Goal: Task Accomplishment & Management: Use online tool/utility

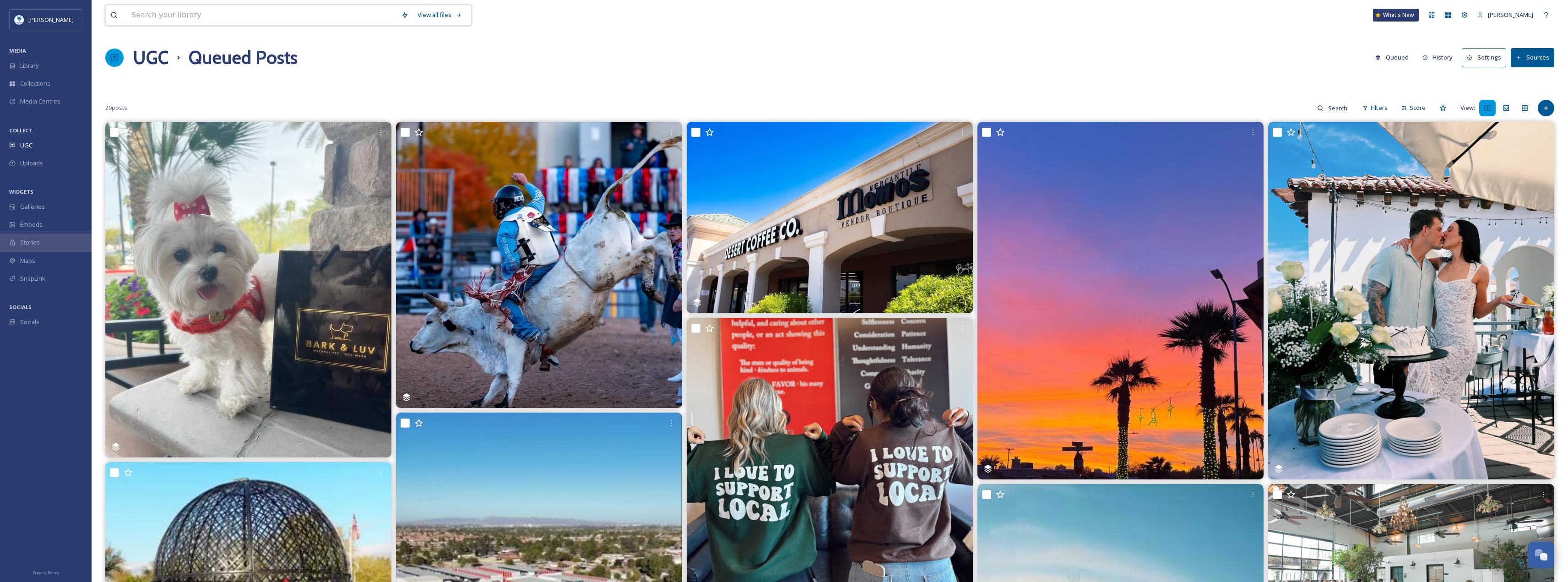
click at [224, 14] on input at bounding box center [261, 15] width 270 height 20
type input "r"
click at [51, 155] on div "Uploads" at bounding box center [46, 163] width 92 height 18
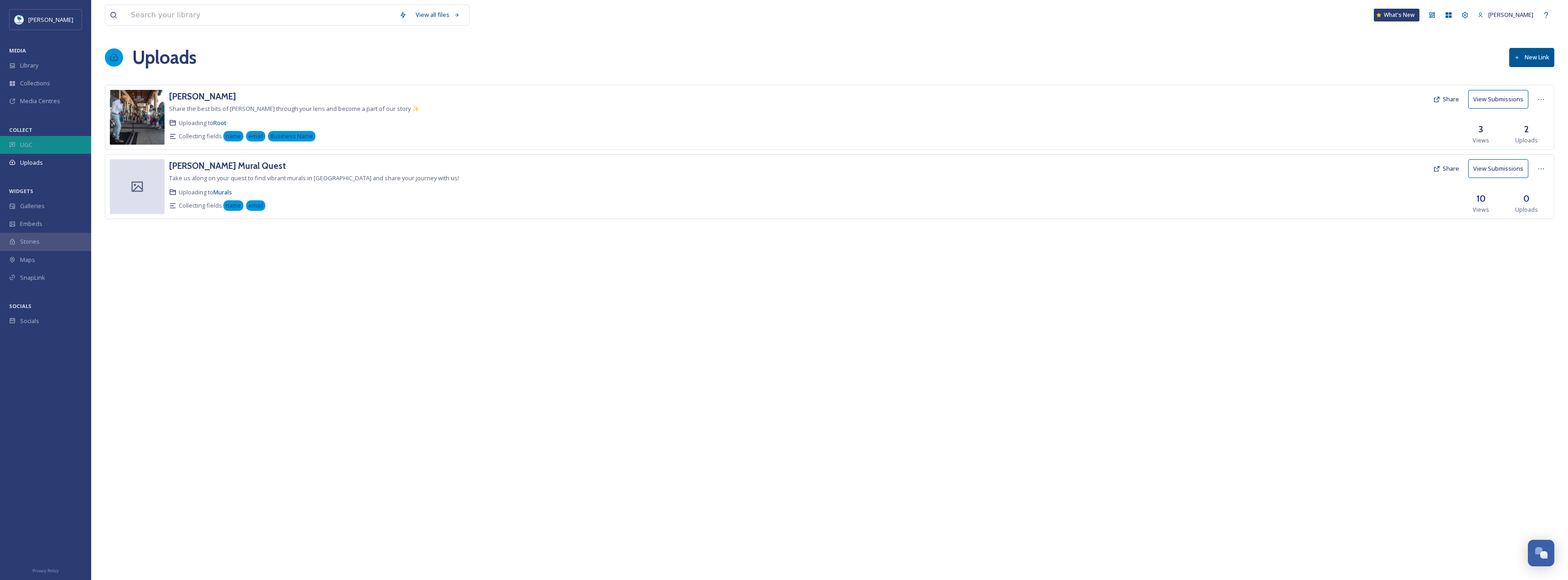
click at [49, 148] on div "UGC" at bounding box center [46, 144] width 92 height 18
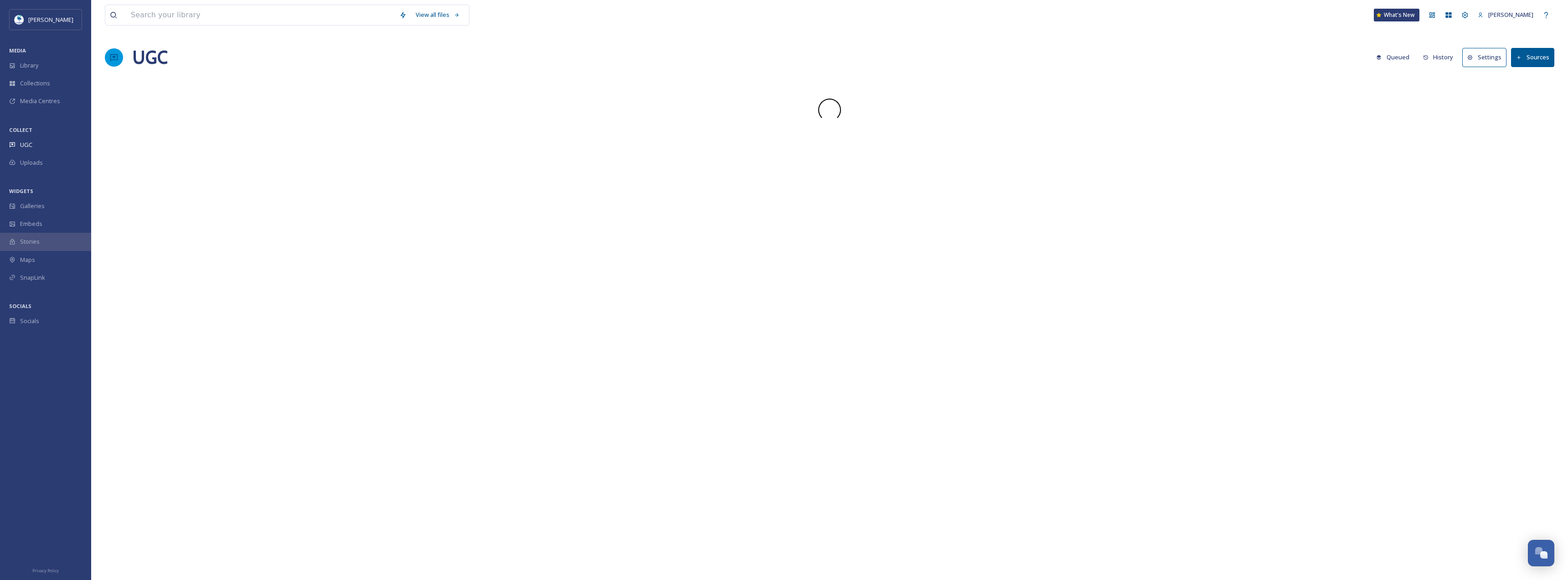
click at [49, 160] on div "Uploads" at bounding box center [46, 162] width 92 height 18
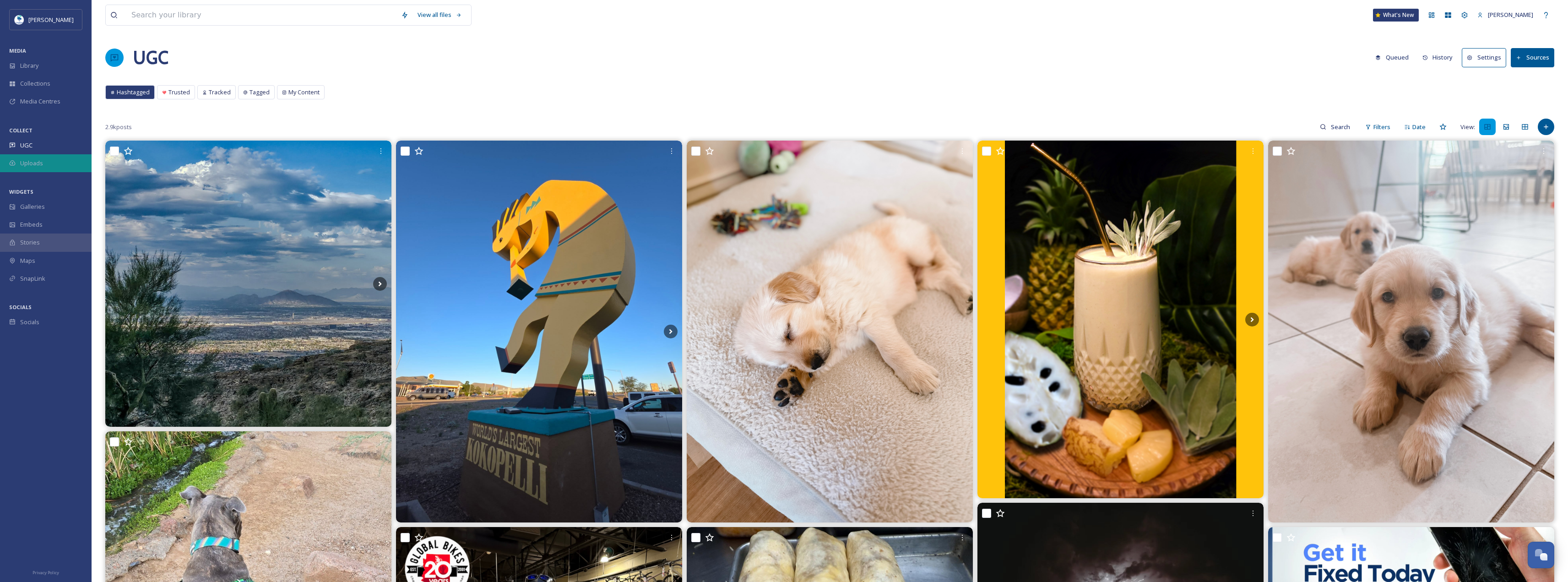
click at [38, 162] on span "Uploads" at bounding box center [31, 163] width 23 height 9
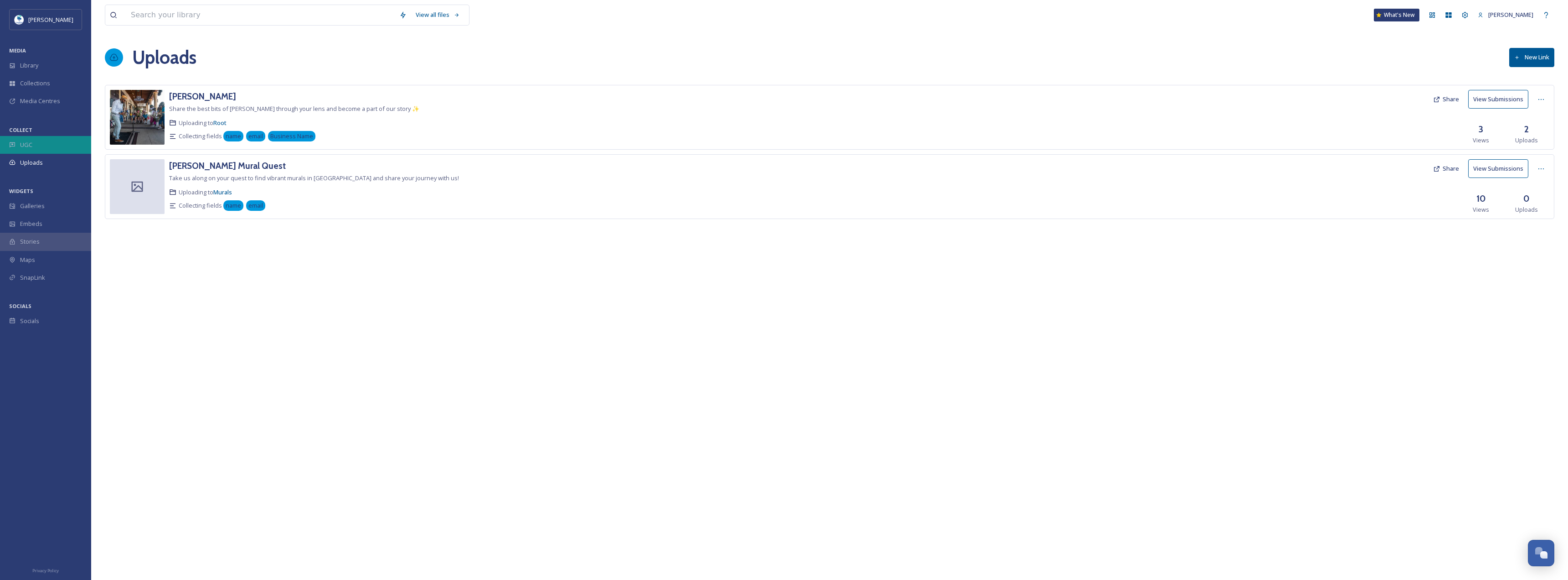
click at [40, 146] on div "UGC" at bounding box center [46, 144] width 92 height 18
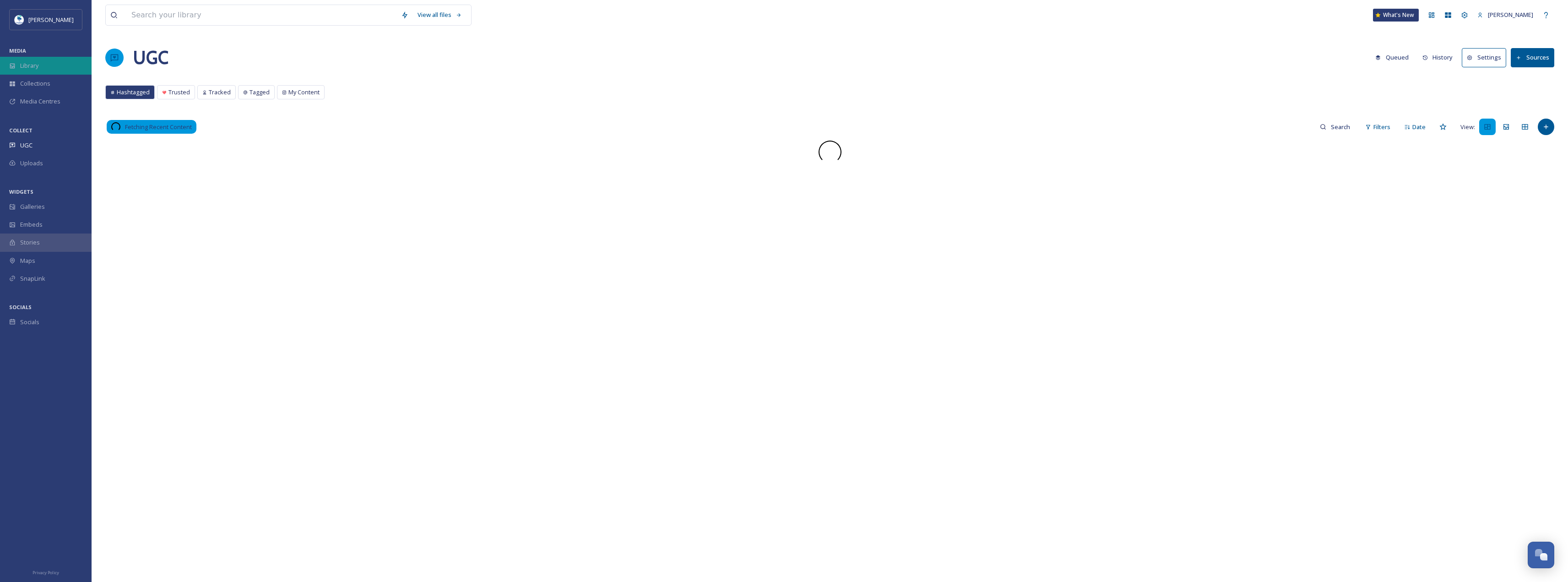
click at [34, 65] on span "Library" at bounding box center [30, 66] width 19 height 9
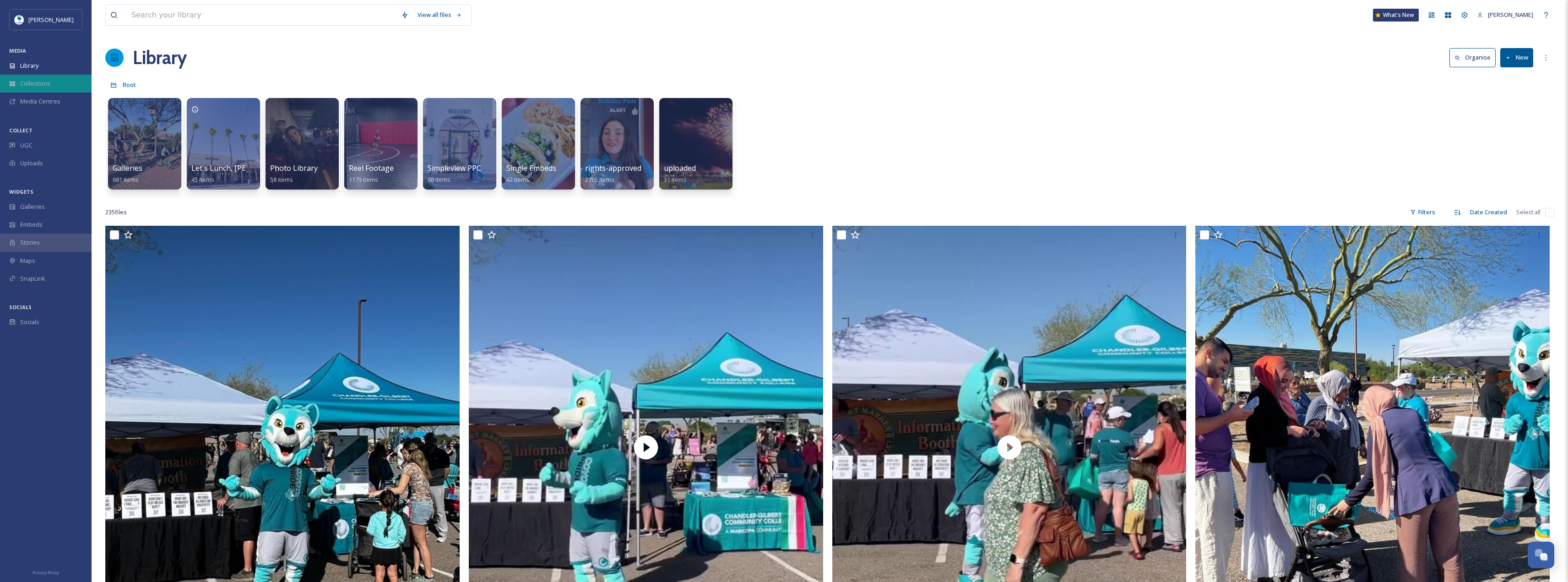
click at [58, 83] on div "Collections" at bounding box center [46, 83] width 92 height 18
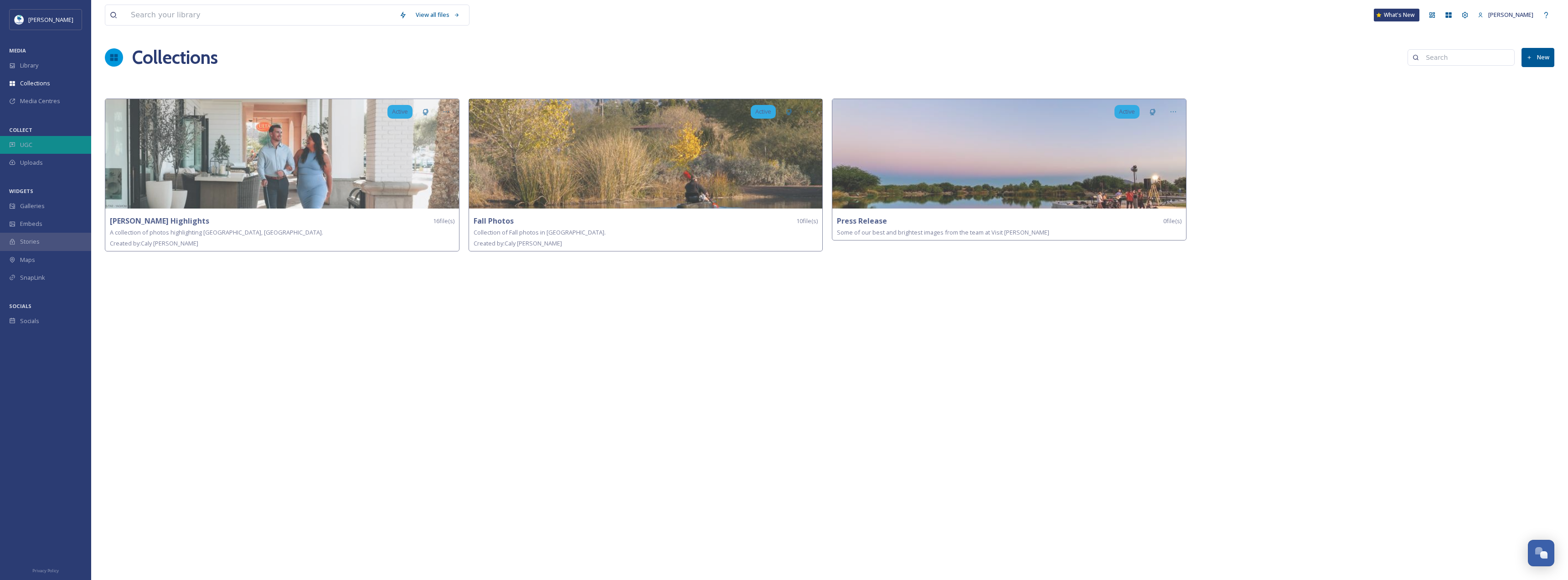
click at [37, 152] on div "UGC" at bounding box center [46, 144] width 92 height 18
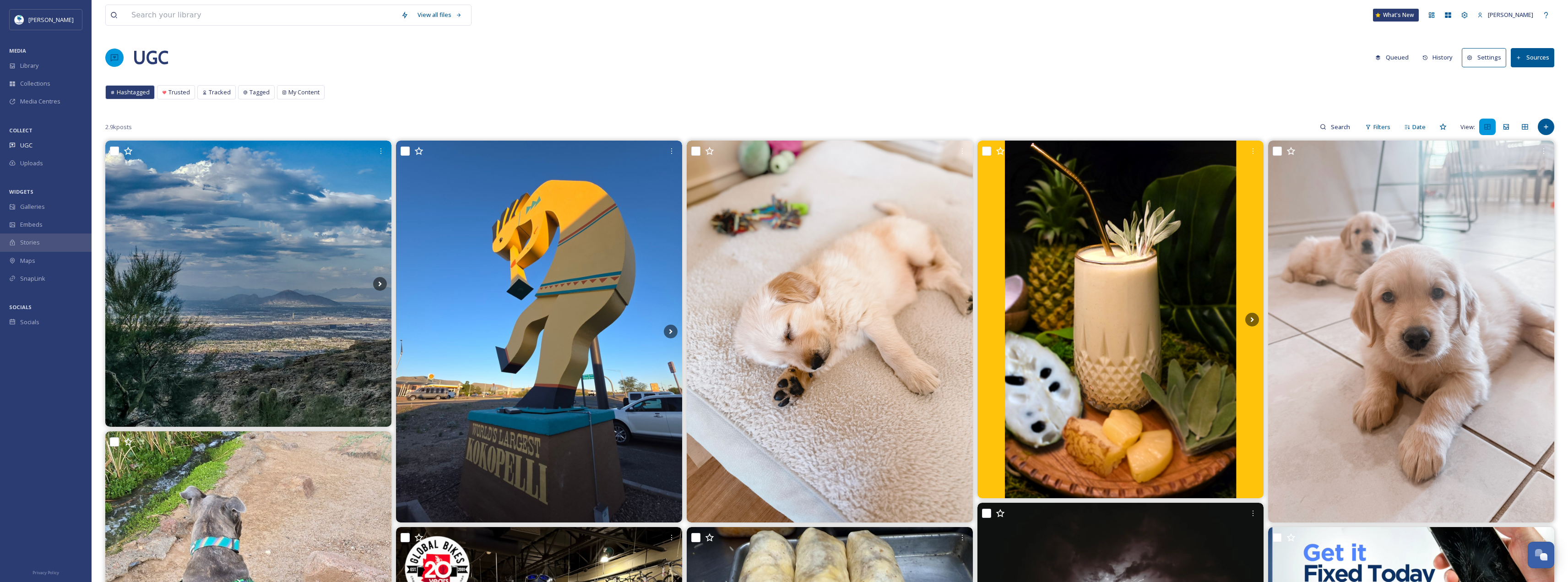
click at [1401, 52] on button "Queued" at bounding box center [1393, 57] width 43 height 18
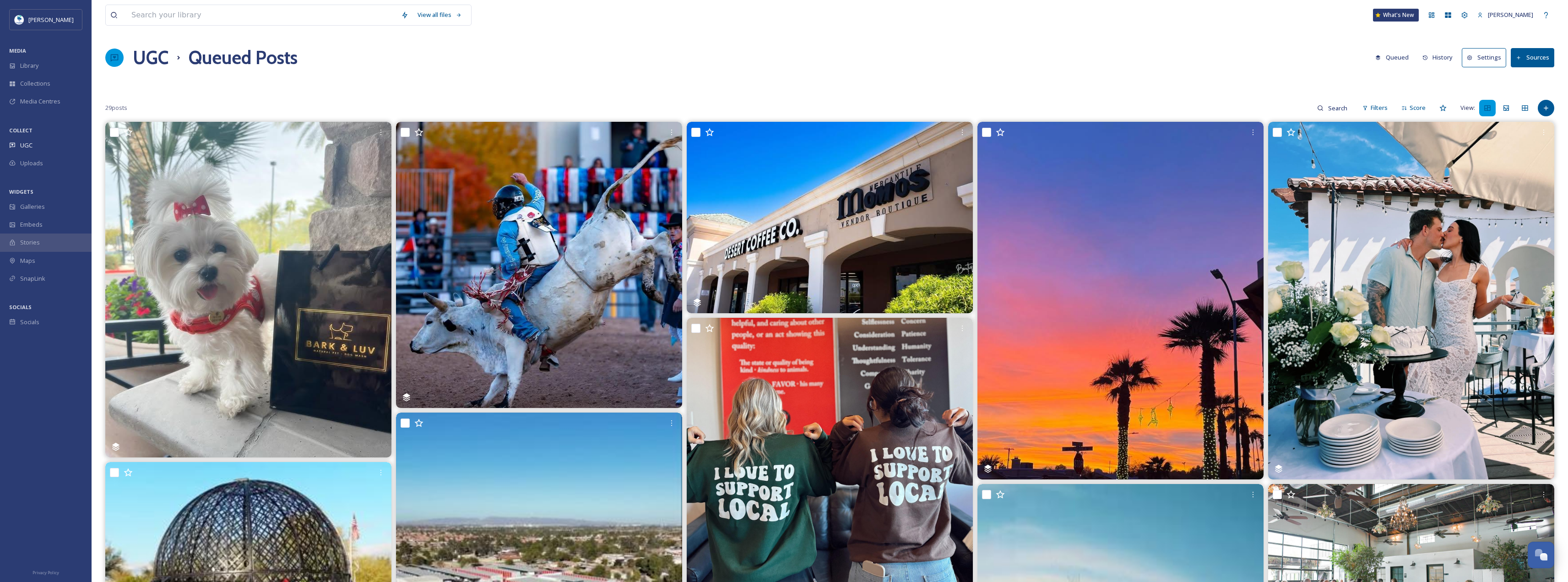
click at [1436, 60] on button "History" at bounding box center [1438, 57] width 40 height 18
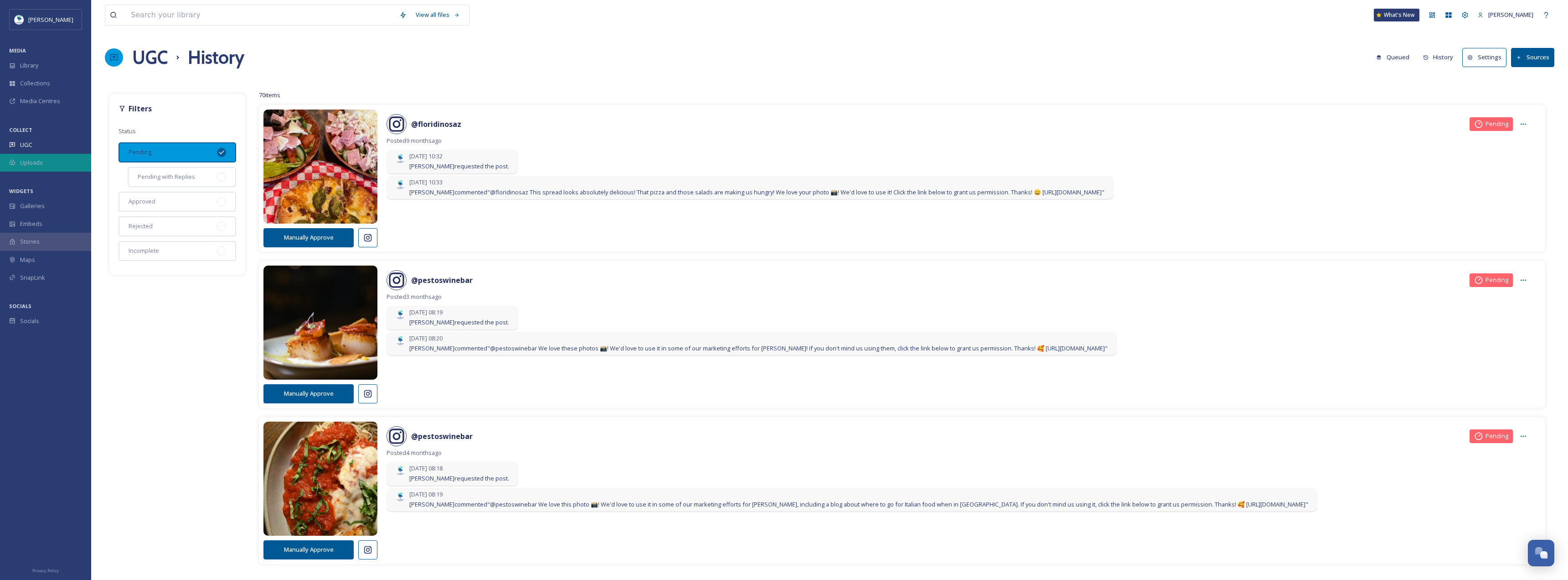
click at [38, 153] on div "Uploads" at bounding box center [46, 162] width 92 height 18
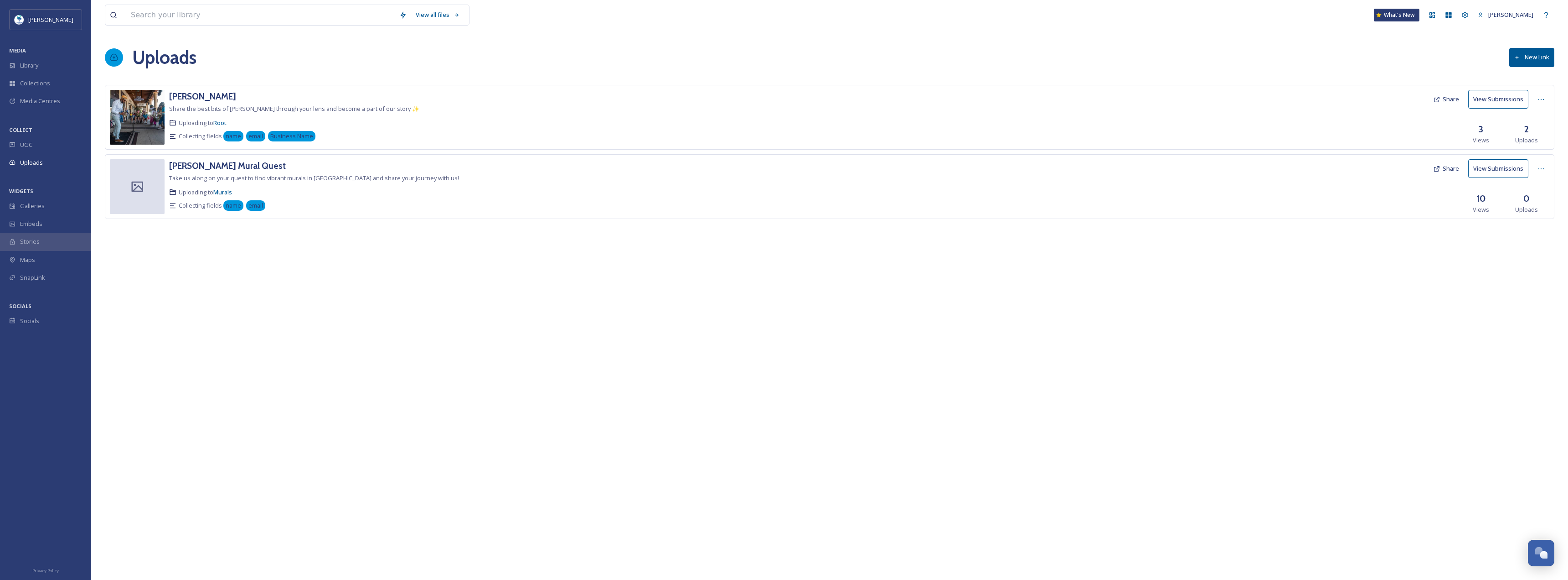
click at [38, 153] on div "UGC" at bounding box center [46, 144] width 92 height 18
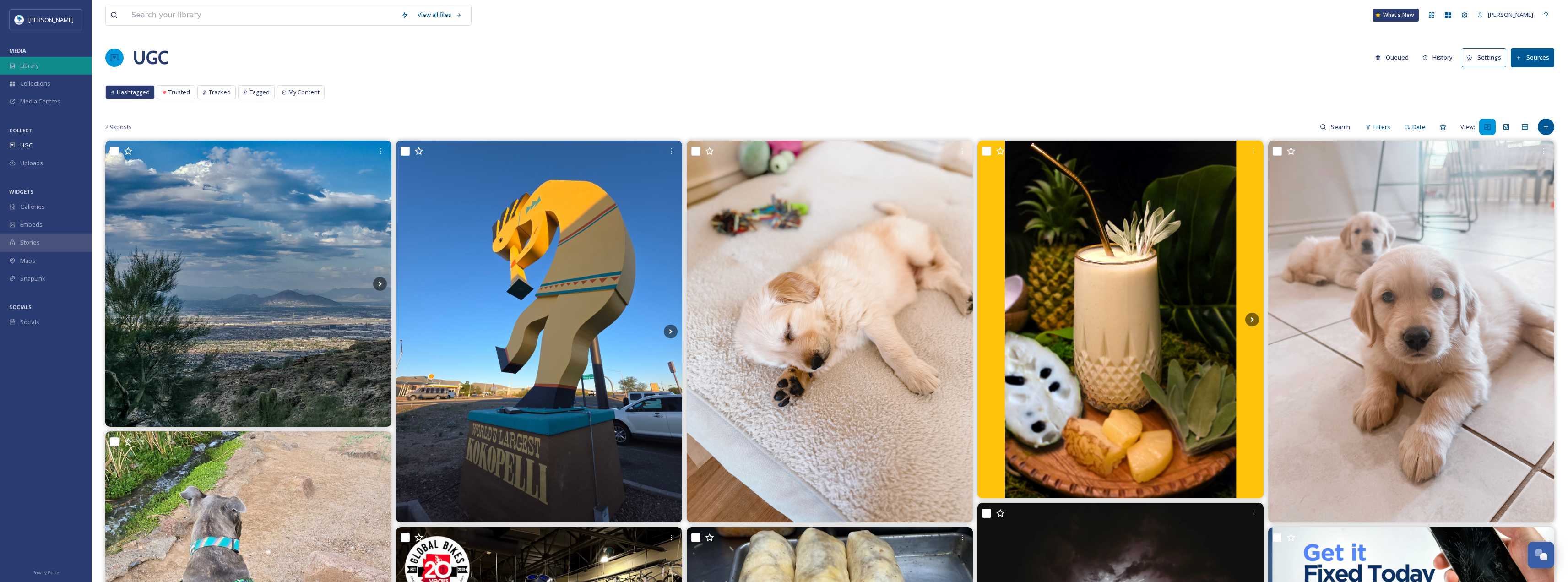
click at [20, 67] on div "Library" at bounding box center [46, 66] width 92 height 18
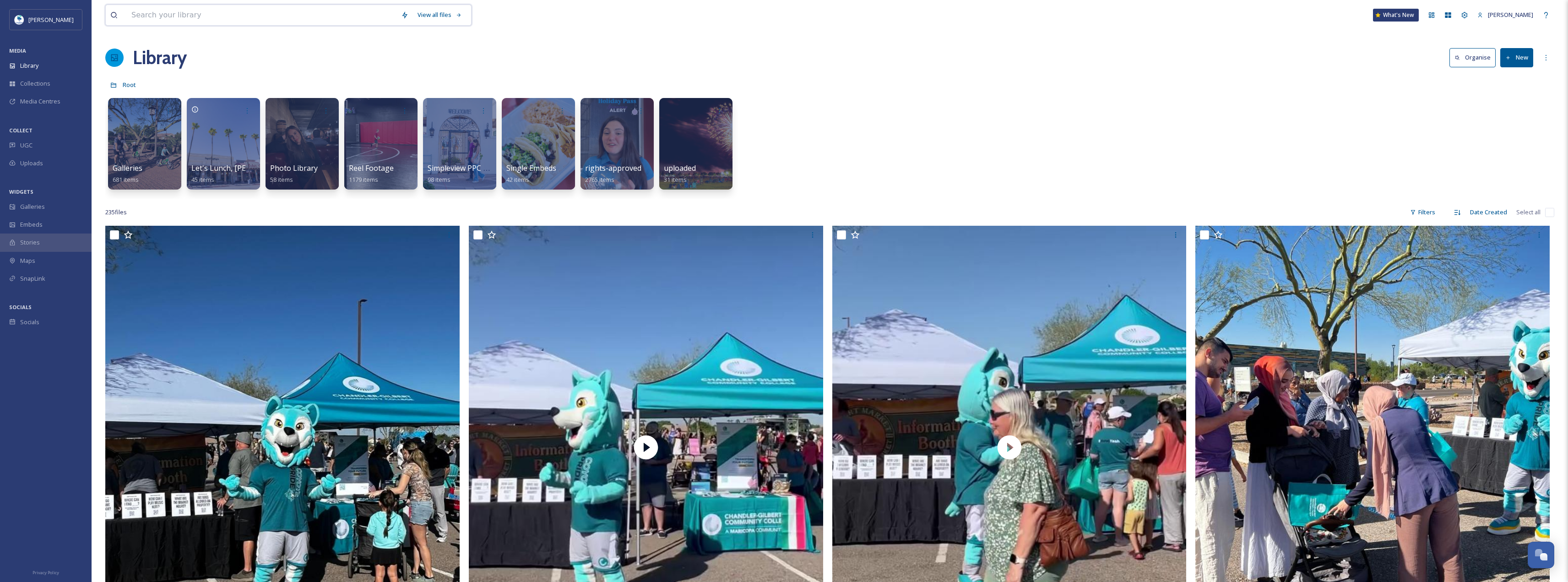
click at [317, 8] on input at bounding box center [261, 15] width 270 height 20
paste input "rebel_n_rogue"
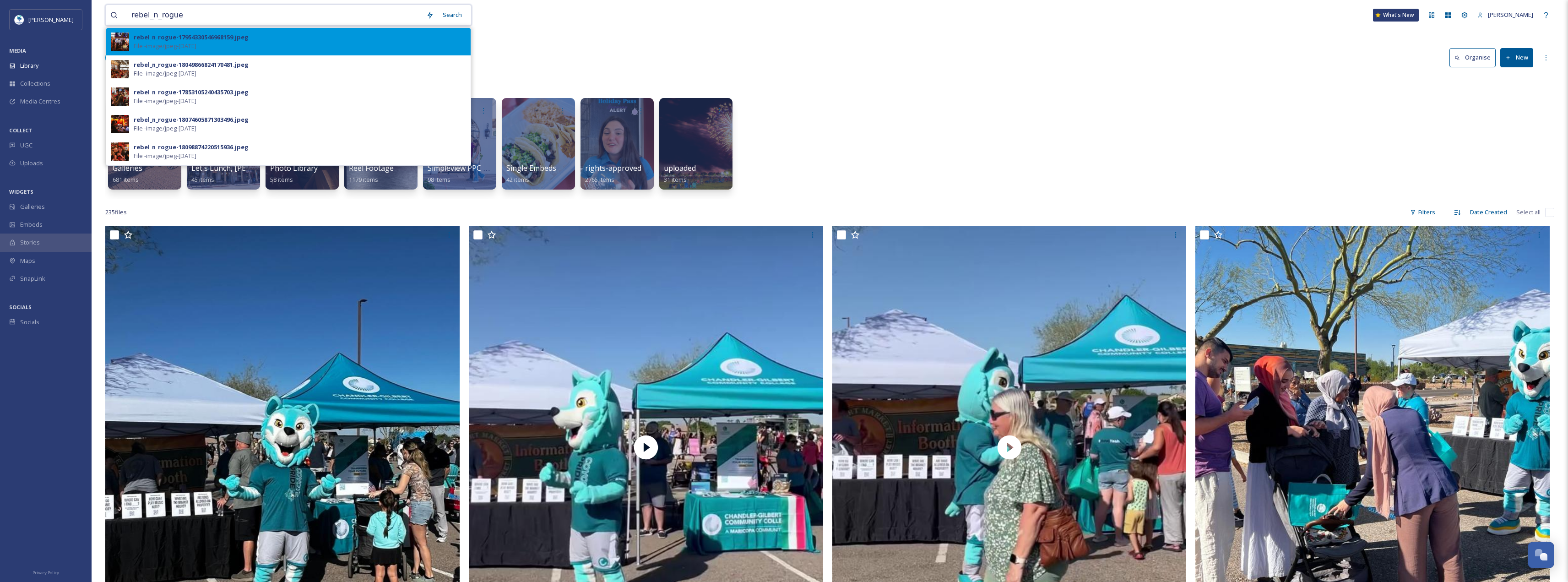
type input "rebel_n_rogue"
click at [265, 50] on div "rebel_n_rogue-17954330546968159.jpeg File - image/jpeg - [DATE]" at bounding box center [300, 42] width 333 height 17
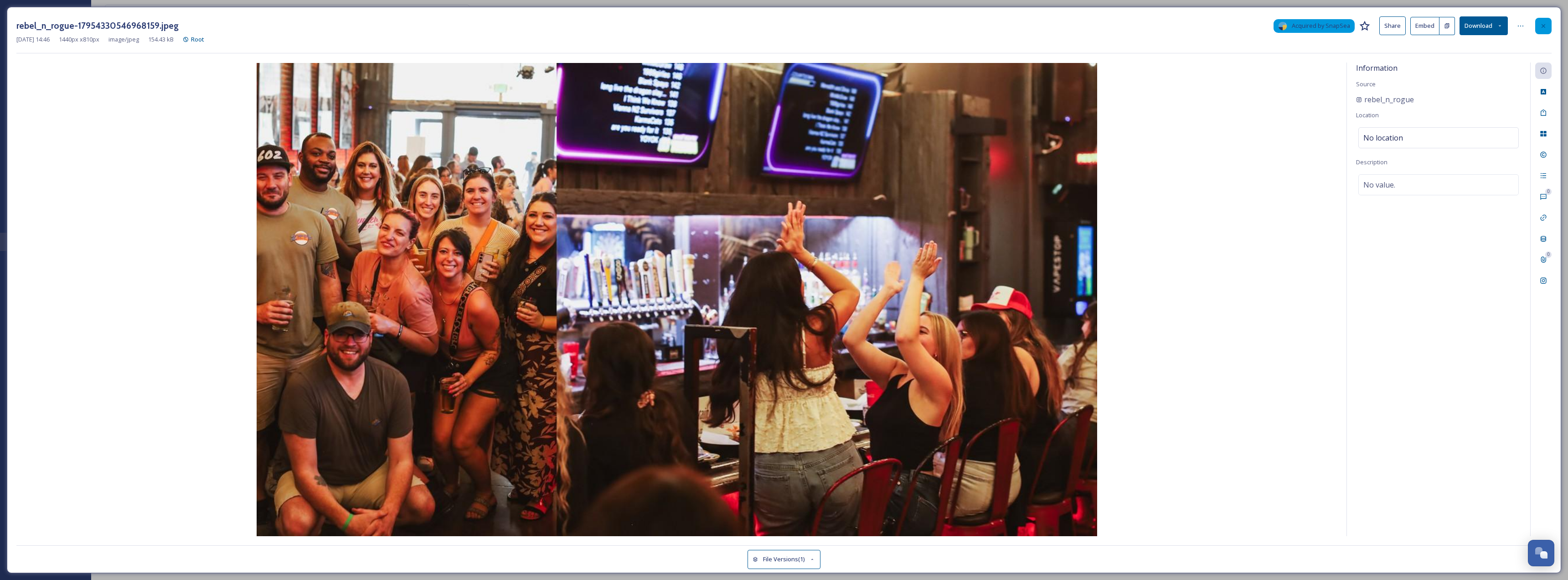
click at [1548, 31] on div at bounding box center [1543, 25] width 16 height 16
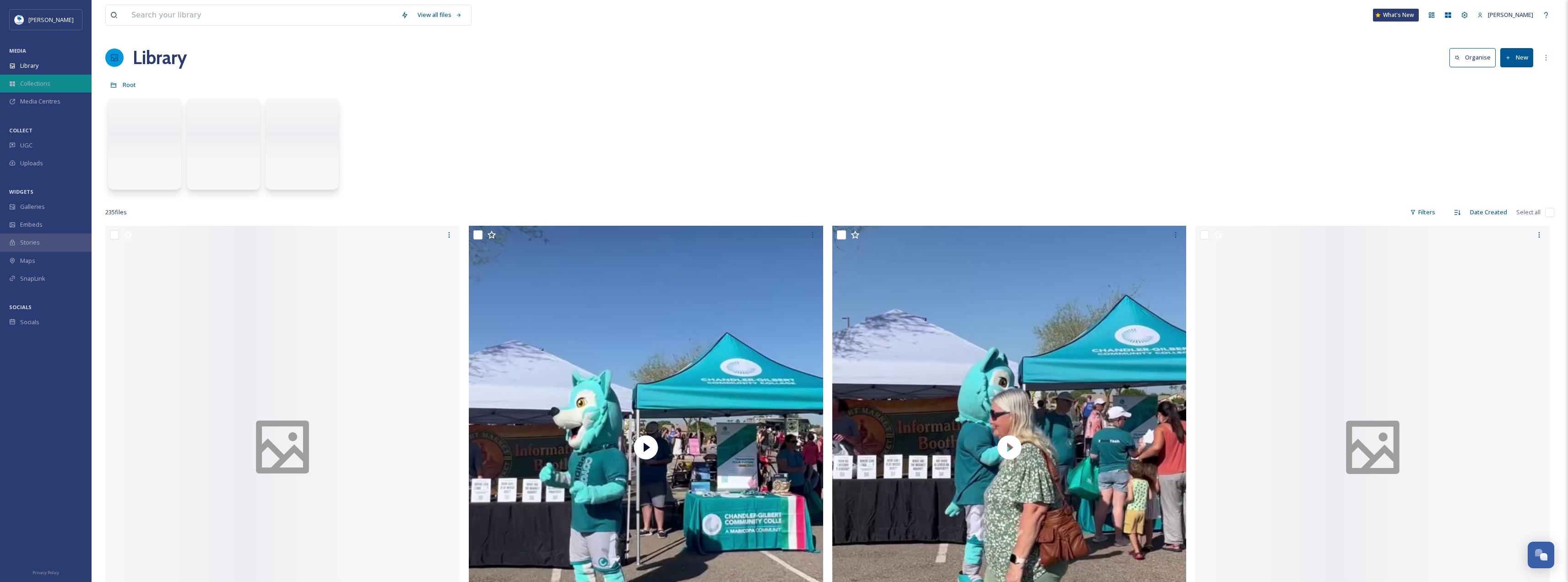
click at [34, 77] on div "Collections" at bounding box center [46, 83] width 92 height 18
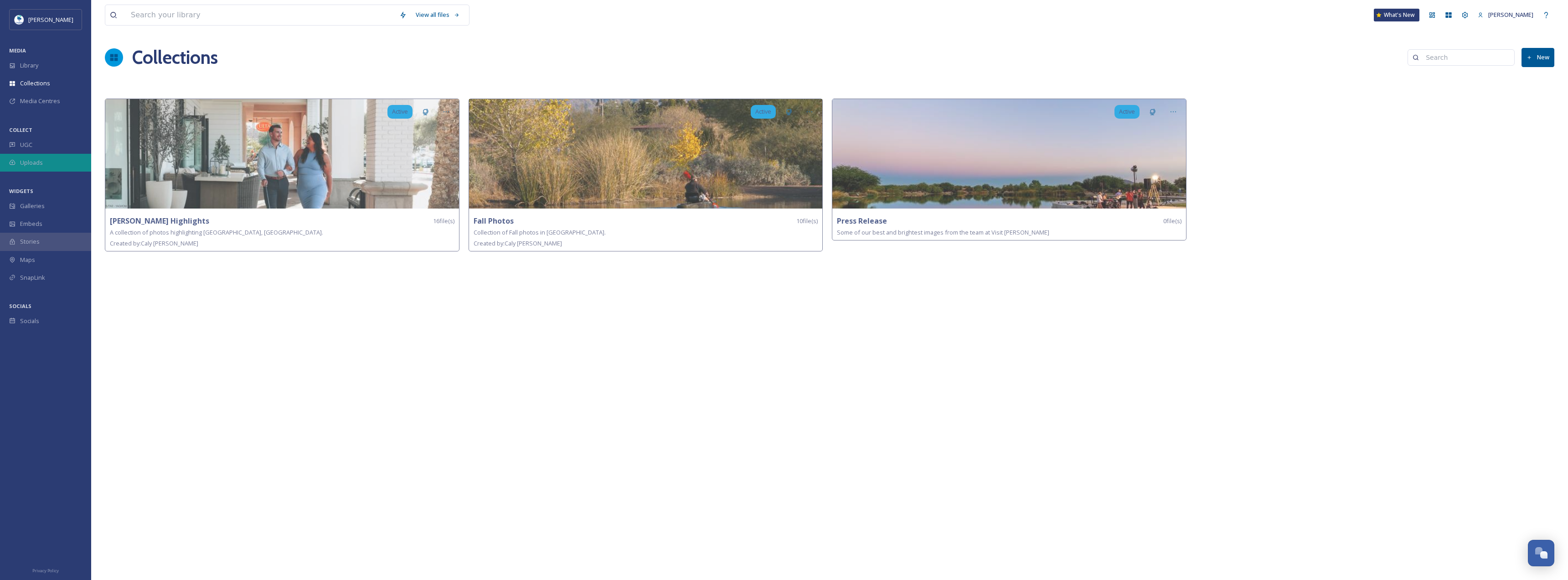
click at [56, 154] on div "Uploads" at bounding box center [46, 162] width 92 height 18
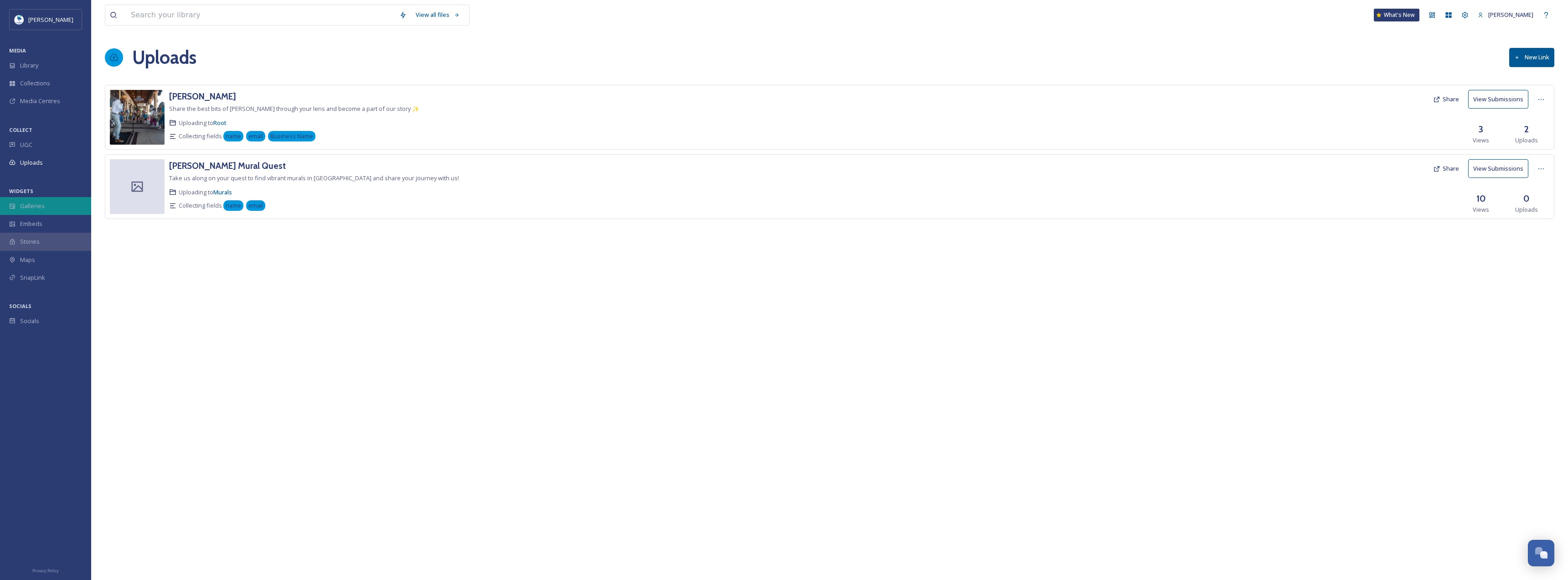
click at [53, 201] on div "Galleries" at bounding box center [46, 205] width 92 height 18
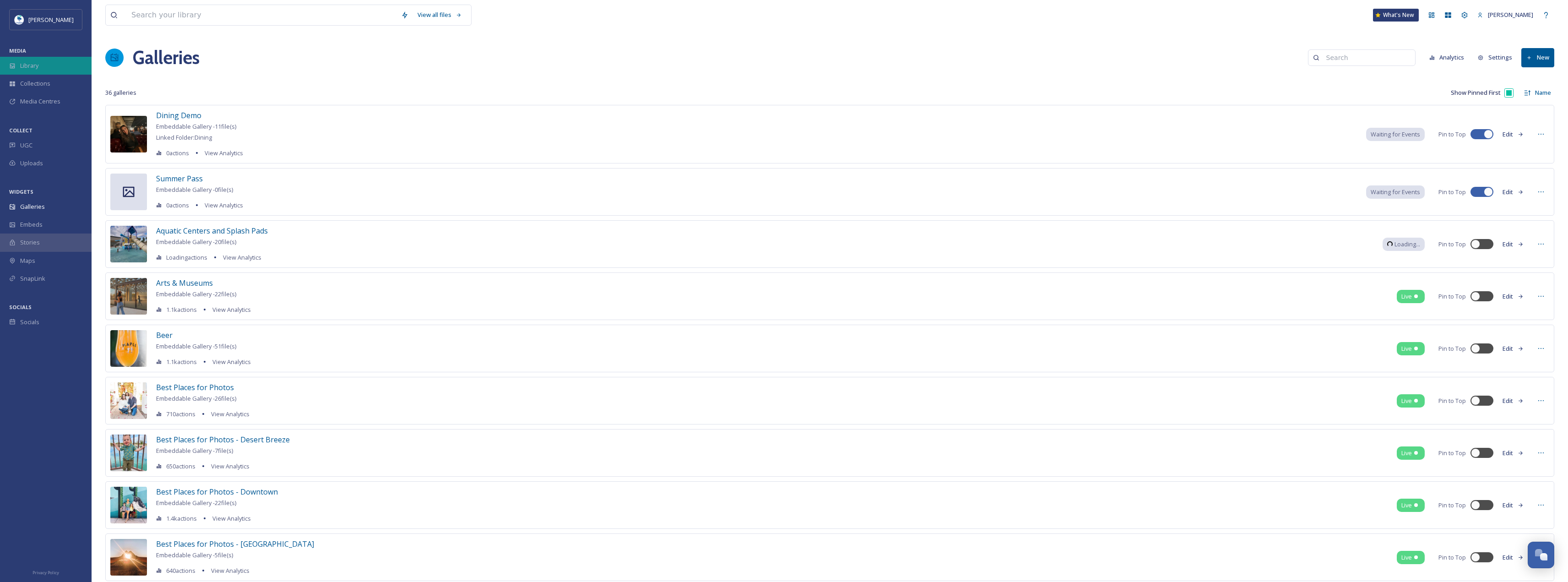
click at [51, 61] on div "Library" at bounding box center [46, 66] width 92 height 18
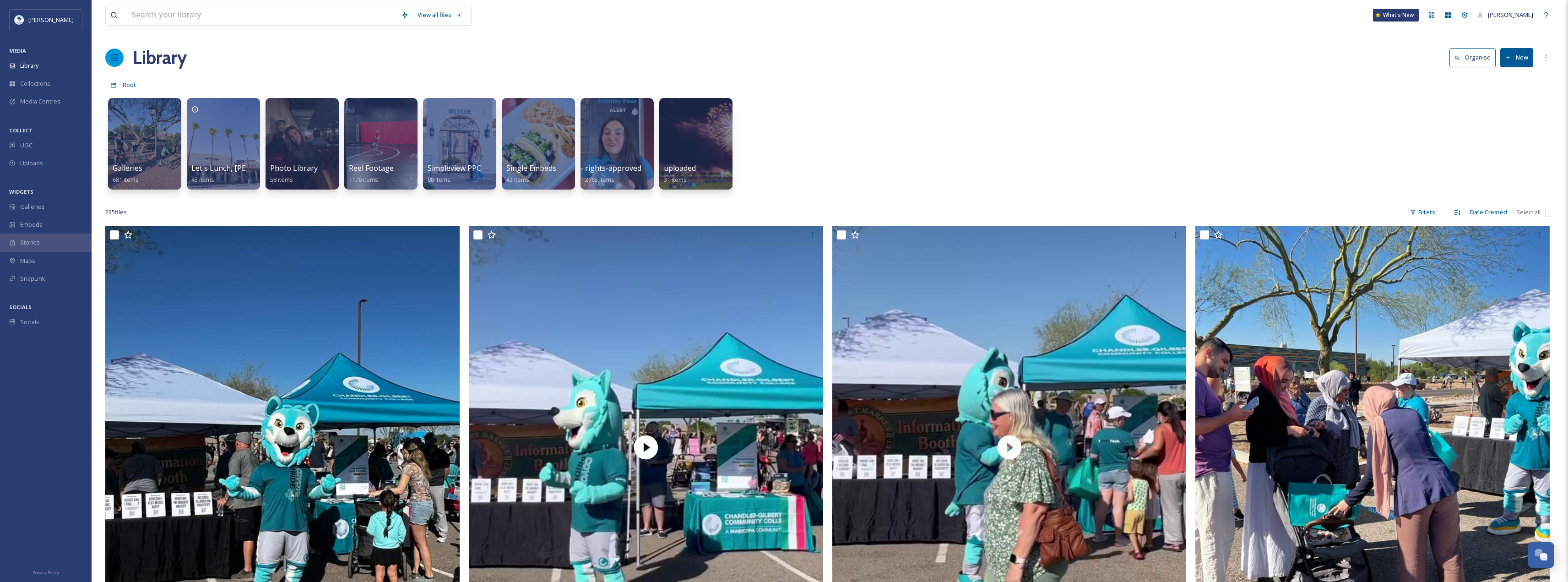
click at [51, 61] on div "Library" at bounding box center [46, 66] width 92 height 18
click at [37, 152] on div "UGC" at bounding box center [46, 145] width 92 height 18
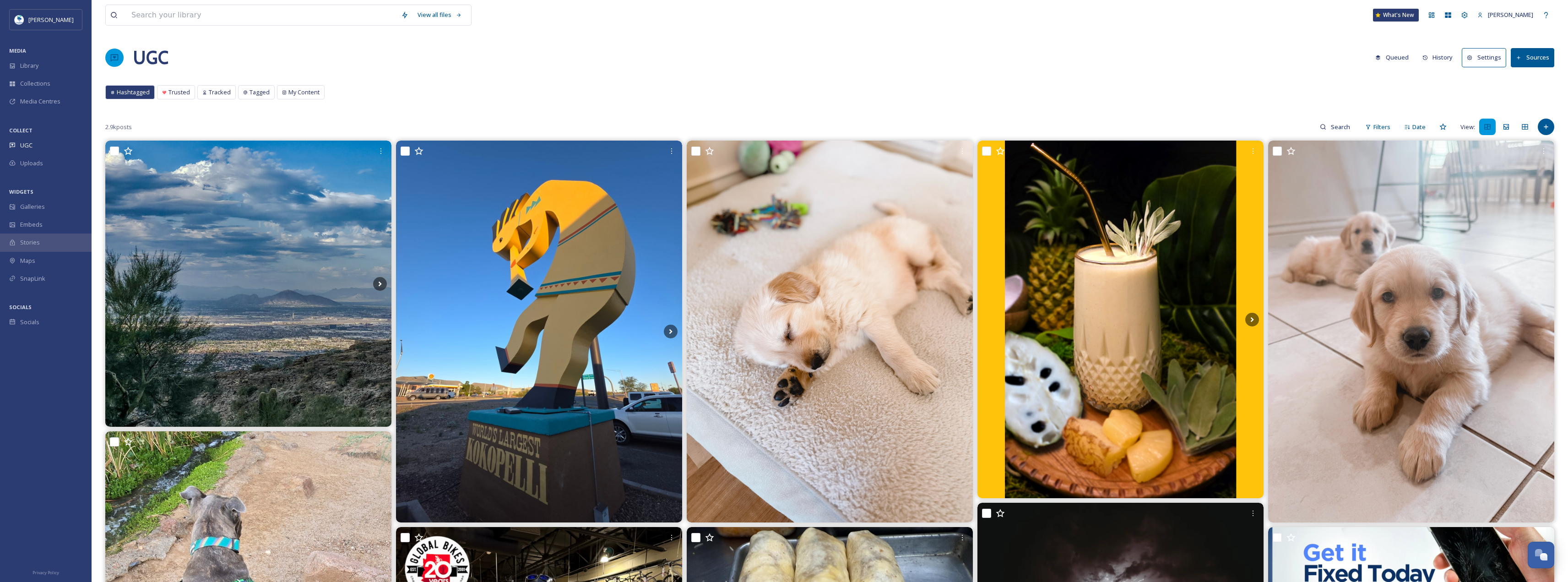
click at [1445, 61] on button "History" at bounding box center [1438, 57] width 40 height 18
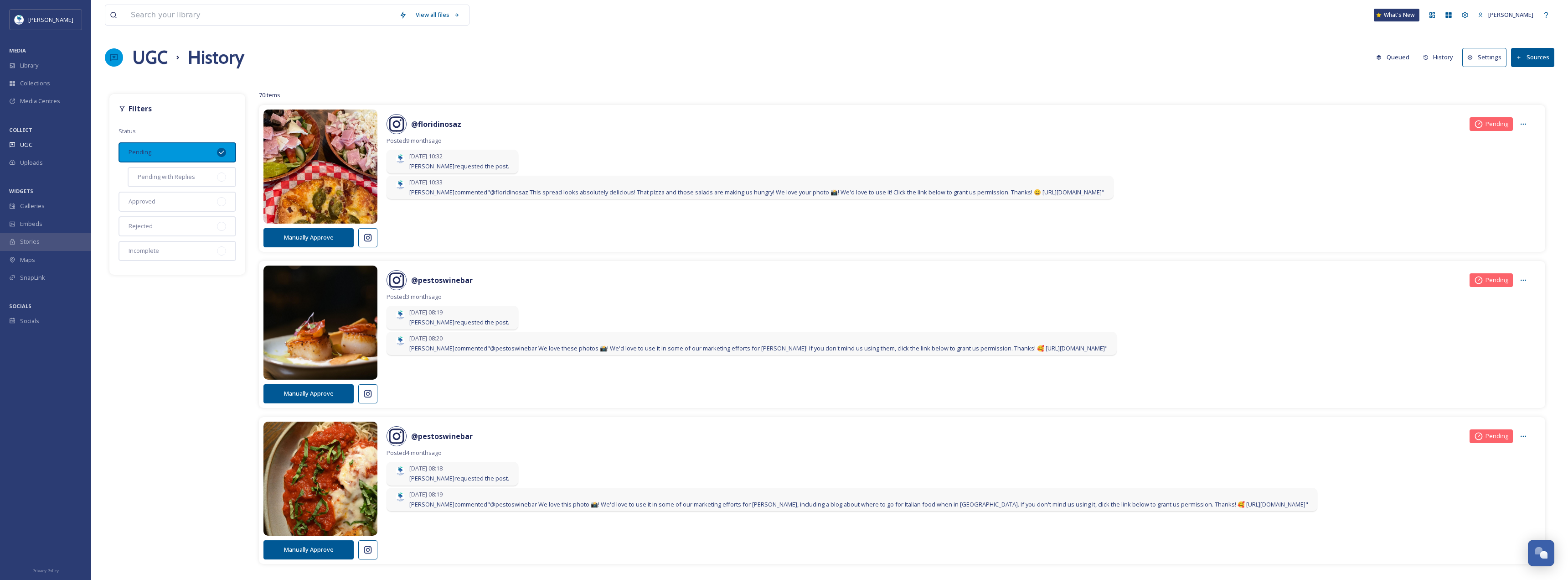
scroll to position [46, 0]
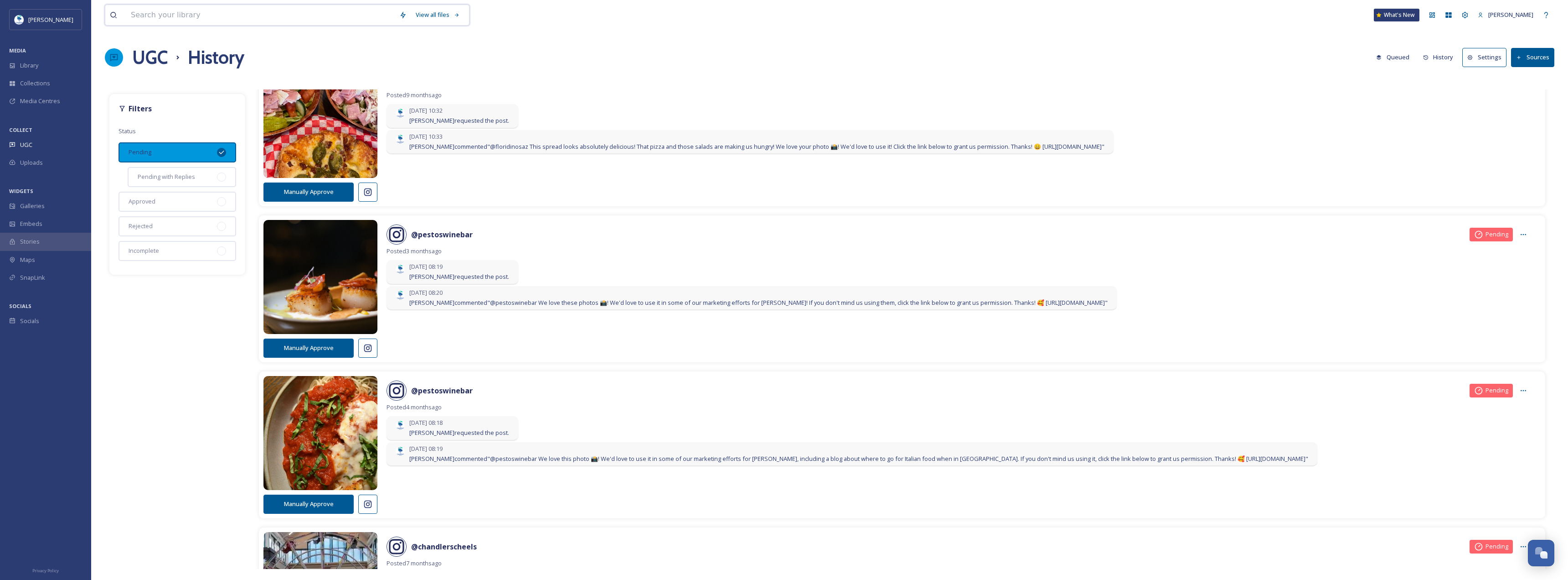
click at [238, 7] on input at bounding box center [260, 15] width 269 height 20
paste input "rebel_n_rogue"
type input "rebel_n_rogue"
click at [996, 74] on div "rebel_n_rogue Search What's New [PERSON_NAME] UGC History Queued History Settin…" at bounding box center [830, 290] width 1477 height 580
drag, startPoint x: 1454, startPoint y: 1, endPoint x: 1364, endPoint y: 230, distance: 246.1
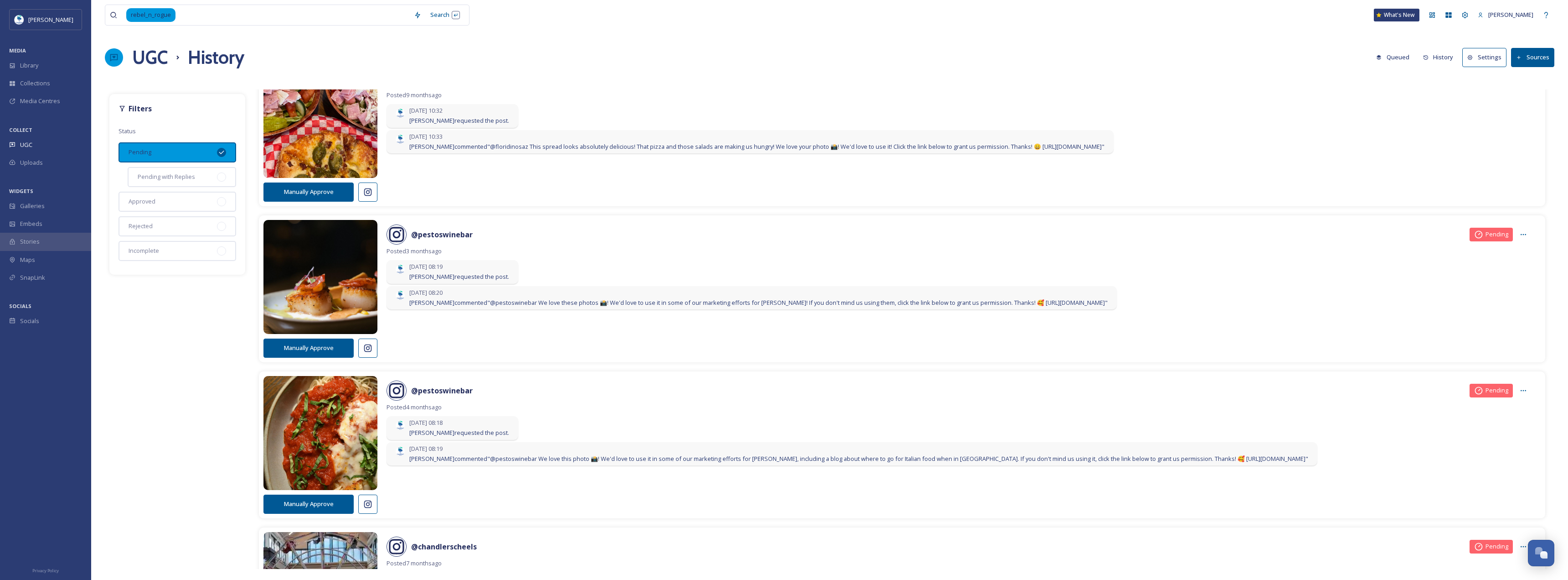
click at [1364, 230] on div "@ pestoswinebar Pending" at bounding box center [959, 235] width 1145 height 20
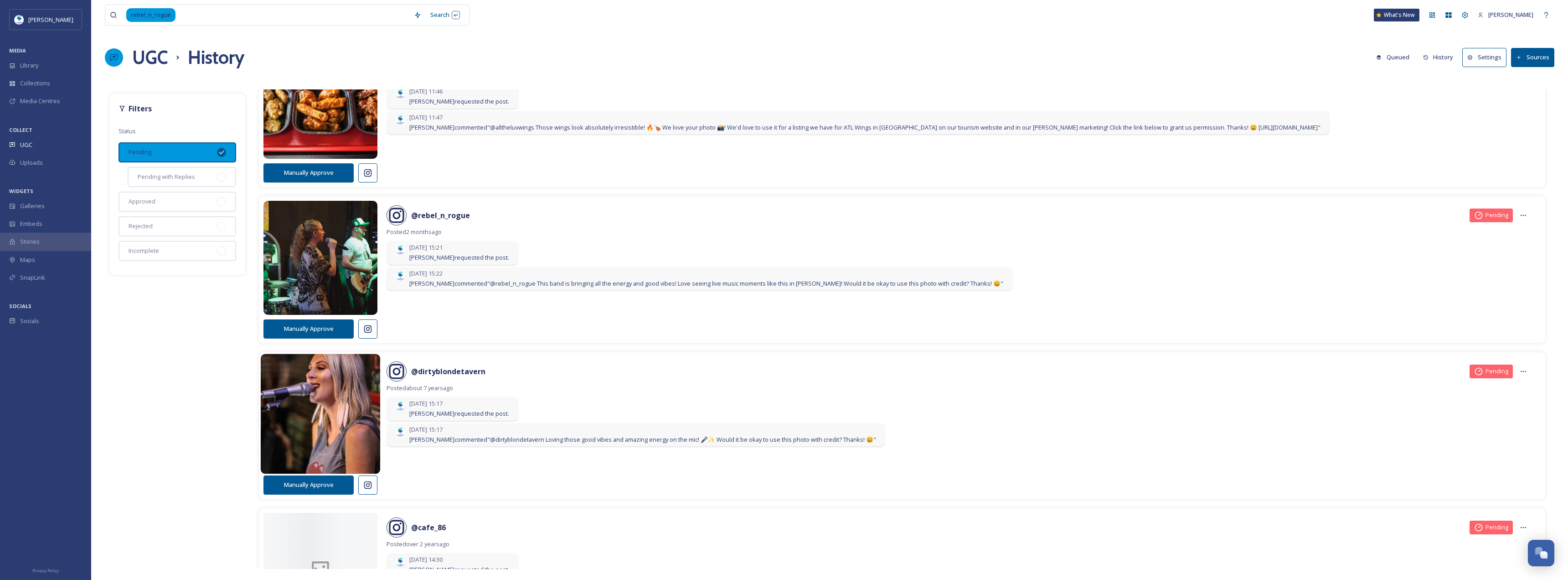
scroll to position [1024, 0]
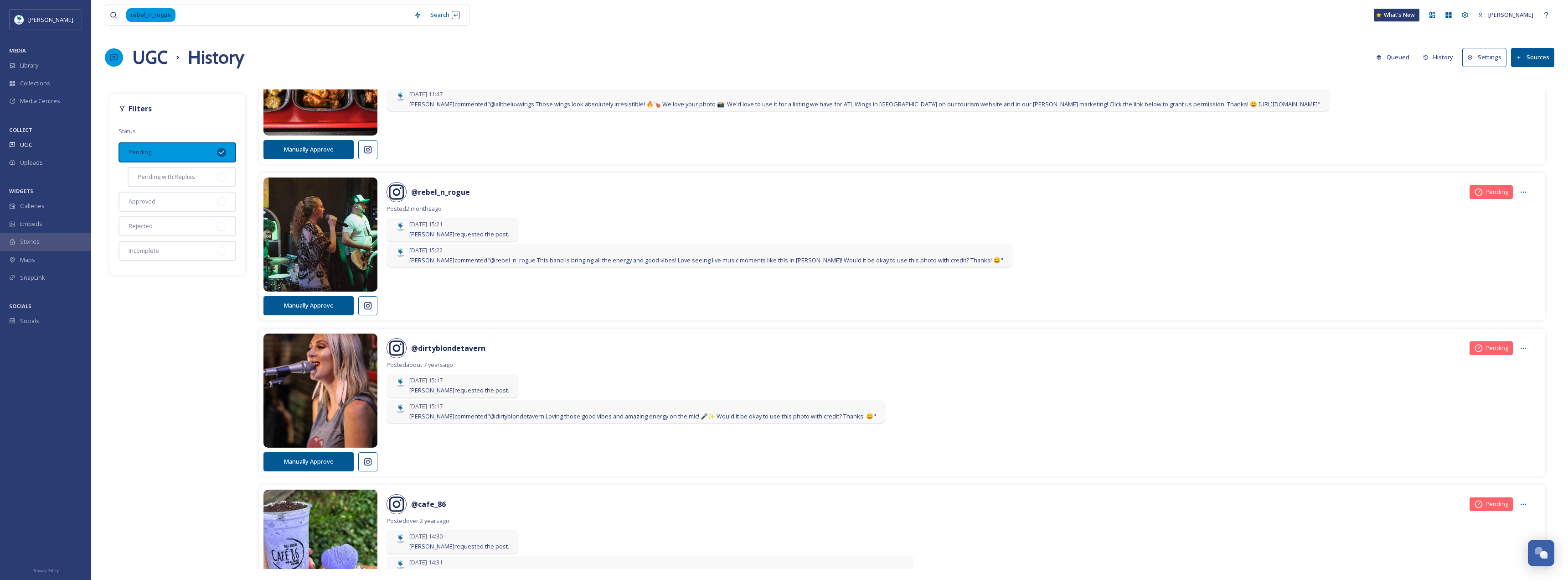
click at [340, 310] on button "Manually Approve" at bounding box center [309, 305] width 91 height 19
click at [315, 298] on button "View In Library" at bounding box center [309, 305] width 91 height 19
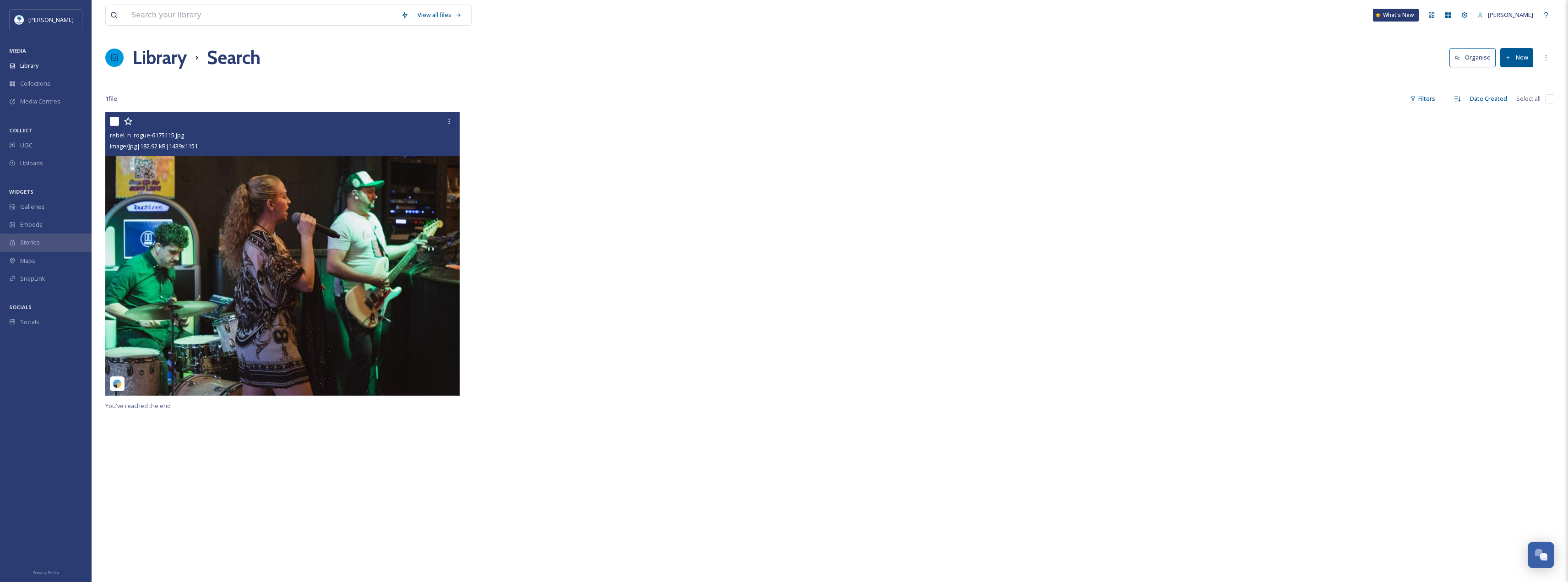
click at [431, 185] on img at bounding box center [283, 254] width 354 height 283
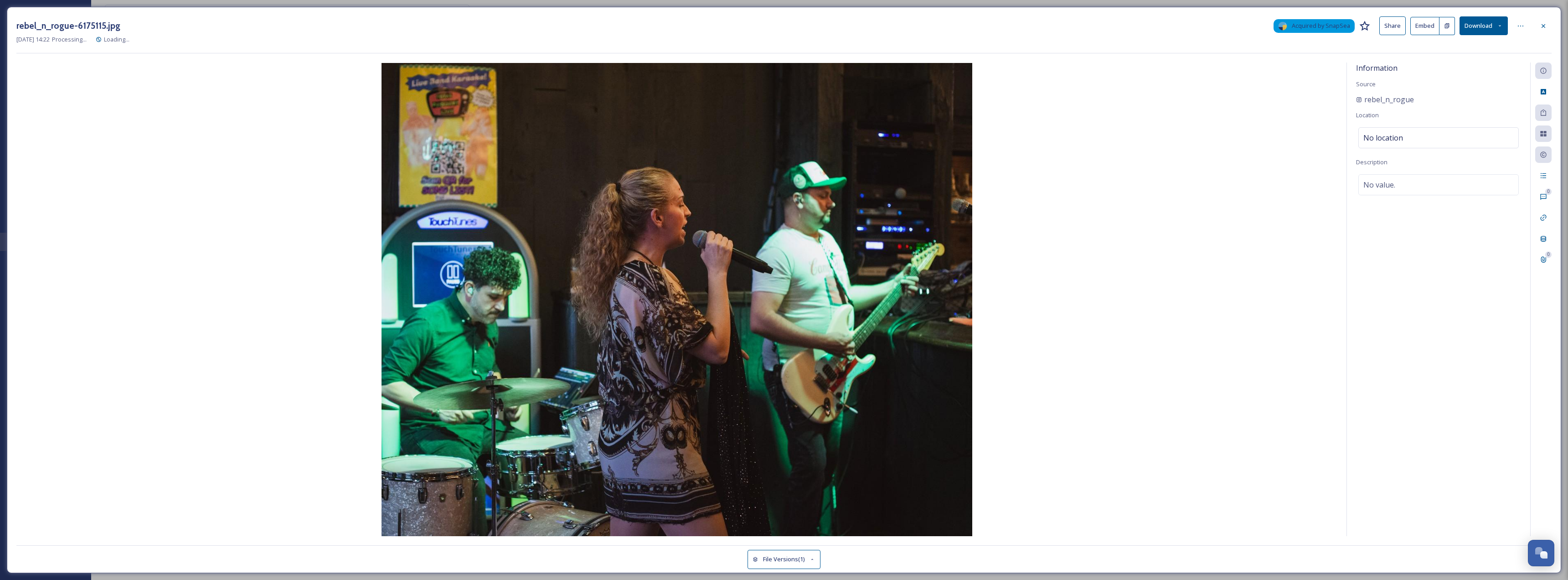
click at [1481, 25] on button "Download" at bounding box center [1483, 25] width 48 height 19
click at [1461, 44] on span "Download Original (1439 x 1151)" at bounding box center [1460, 47] width 86 height 8
